Goal: Task Accomplishment & Management: Manage account settings

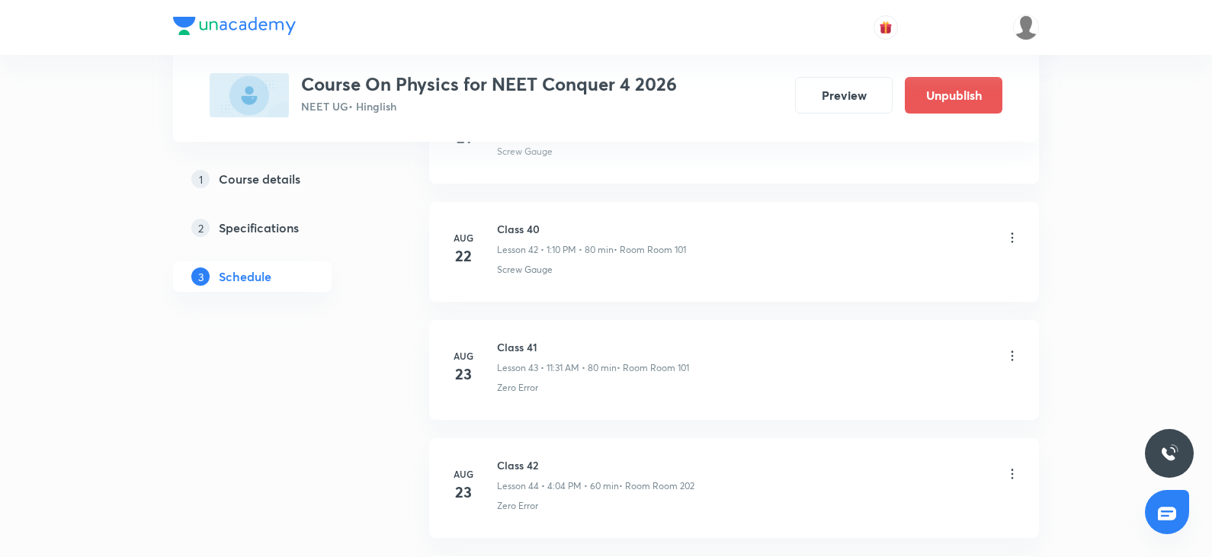
scroll to position [9879, 0]
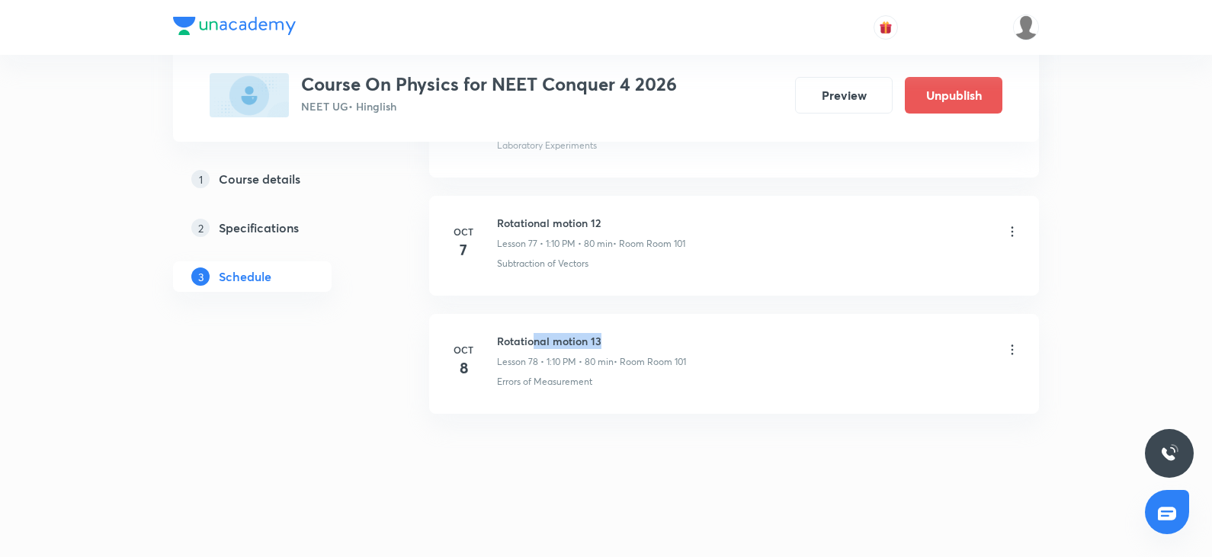
drag, startPoint x: 533, startPoint y: 338, endPoint x: 886, endPoint y: 389, distance: 357.3
click at [764, 340] on div "Rotational motion 13 Lesson 78 • 1:10 PM • 80 min • Room Room 101" at bounding box center [758, 351] width 523 height 36
click at [899, 392] on li "Oct 8 Rotational motion 13 Lesson 78 • 1:10 PM • 80 min • Room Room 101 Errors …" at bounding box center [734, 364] width 610 height 100
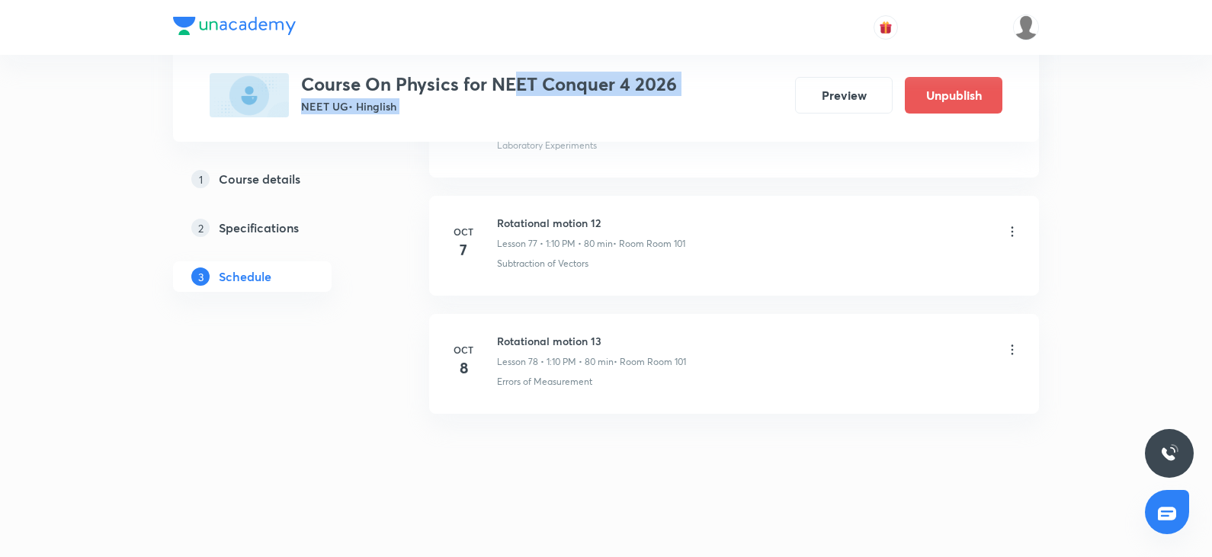
drag, startPoint x: 512, startPoint y: 78, endPoint x: 782, endPoint y: 79, distance: 269.8
click at [782, 79] on div "Course On Physics for NEET Conquer 4 2026 NEET UG • Hinglish Preview Unpublish" at bounding box center [606, 95] width 793 height 44
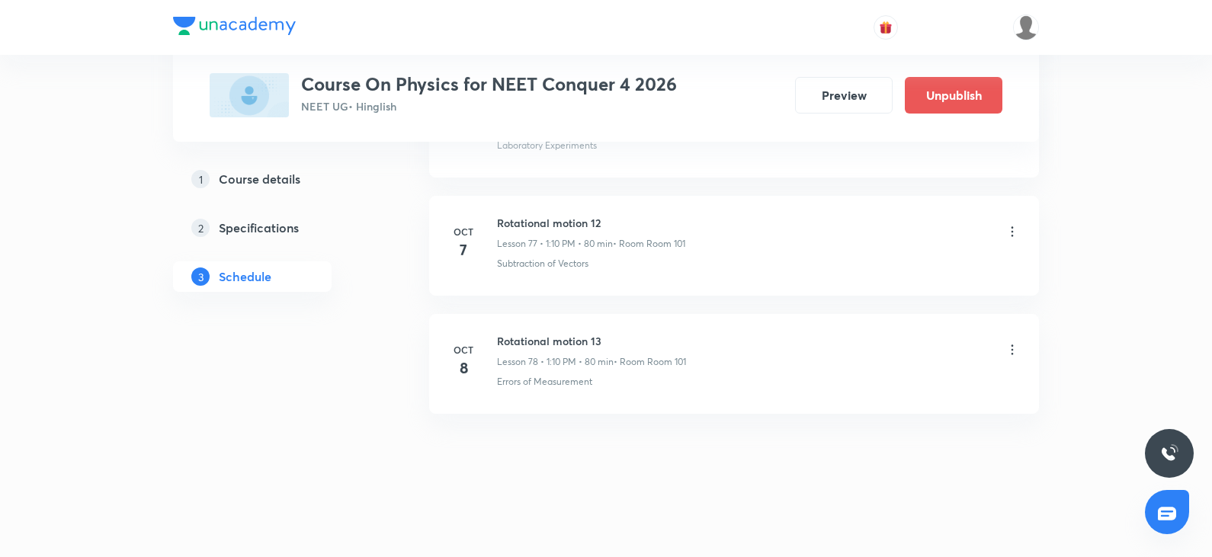
click at [758, 153] on li "Oct 6 Rotational motion 11 Lesson 76 • 10:00 AM • 80 min • Room Room 101 Labora…" at bounding box center [734, 128] width 610 height 100
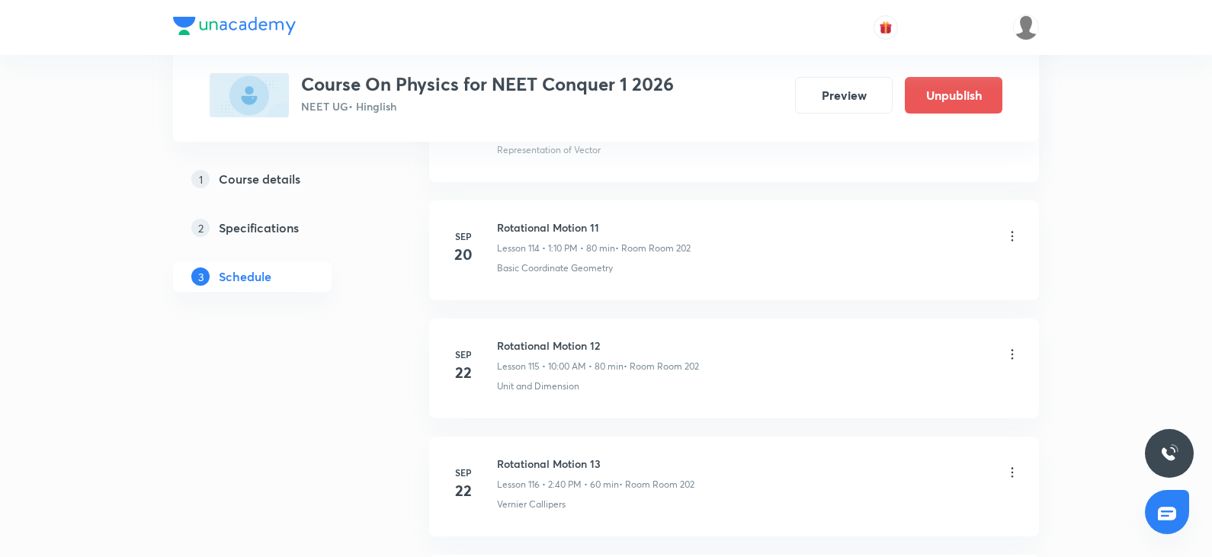
scroll to position [16356, 0]
